Goal: Use online tool/utility: Utilize a website feature to perform a specific function

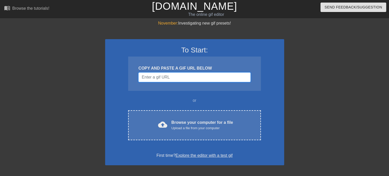
click at [210, 75] on input "Username" at bounding box center [194, 77] width 112 height 10
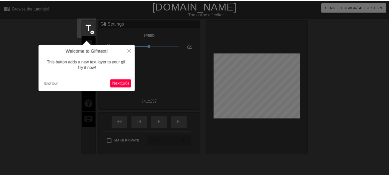
scroll to position [12, 0]
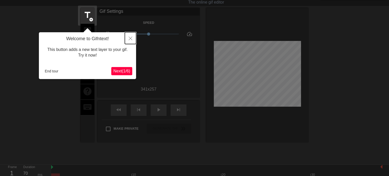
click at [131, 39] on icon "Close" at bounding box center [131, 39] width 4 height 4
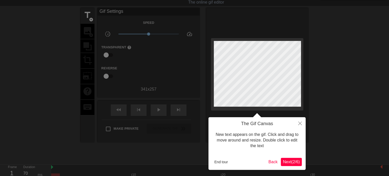
scroll to position [0, 0]
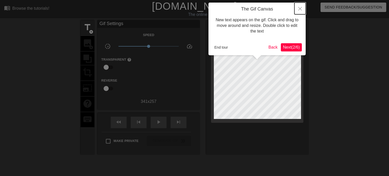
click at [299, 9] on icon "Close" at bounding box center [300, 9] width 4 height 4
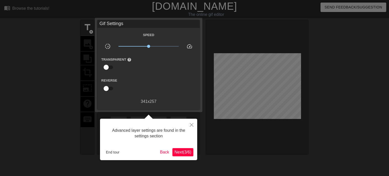
scroll to position [12, 0]
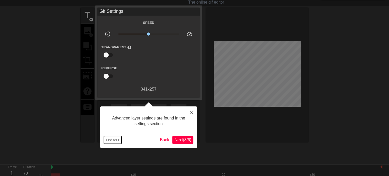
click at [109, 142] on button "End tour" at bounding box center [113, 140] width 18 height 8
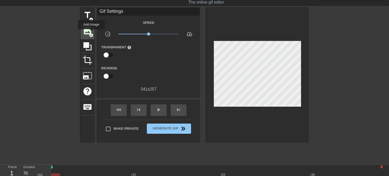
click at [91, 33] on span "add_circle" at bounding box center [91, 35] width 4 height 4
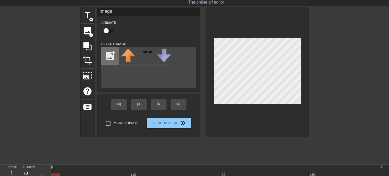
click at [107, 56] on input "file" at bounding box center [109, 55] width 17 height 17
click at [108, 54] on input "file" at bounding box center [109, 55] width 17 height 17
type input "C:\fakepath\frggoelizzard.png"
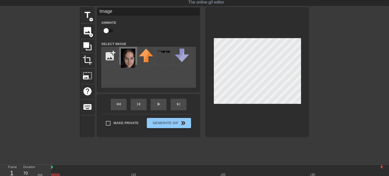
click at [128, 60] on img at bounding box center [128, 58] width 14 height 19
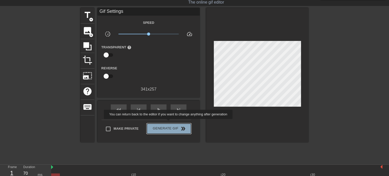
click at [169, 123] on button "Generate Gif double_arrow" at bounding box center [169, 128] width 44 height 10
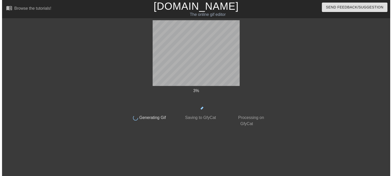
scroll to position [0, 0]
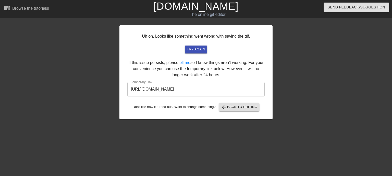
click at [212, 89] on input "[URL][DOMAIN_NAME]" at bounding box center [195, 89] width 137 height 14
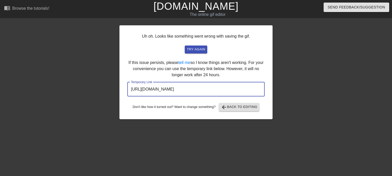
click at [212, 89] on input "[URL][DOMAIN_NAME]" at bounding box center [195, 89] width 137 height 14
click at [209, 89] on input "[URL][DOMAIN_NAME]" at bounding box center [195, 89] width 137 height 14
